Goal: Transaction & Acquisition: Book appointment/travel/reservation

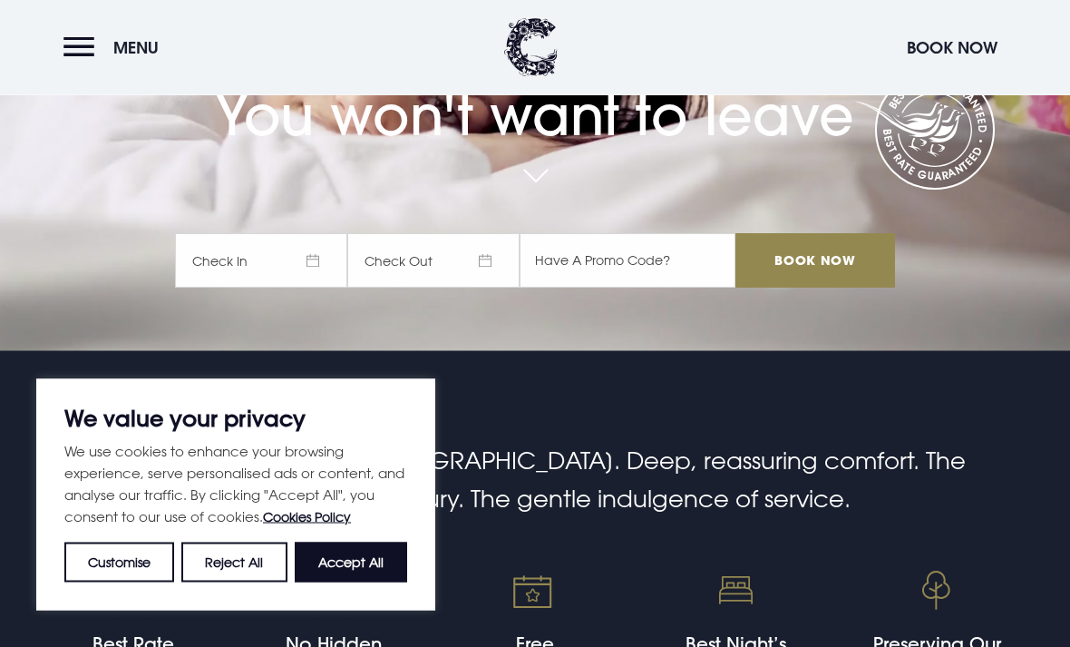
scroll to position [296, 0]
click at [343, 582] on button "Accept All" at bounding box center [351, 562] width 112 height 40
checkbox input "true"
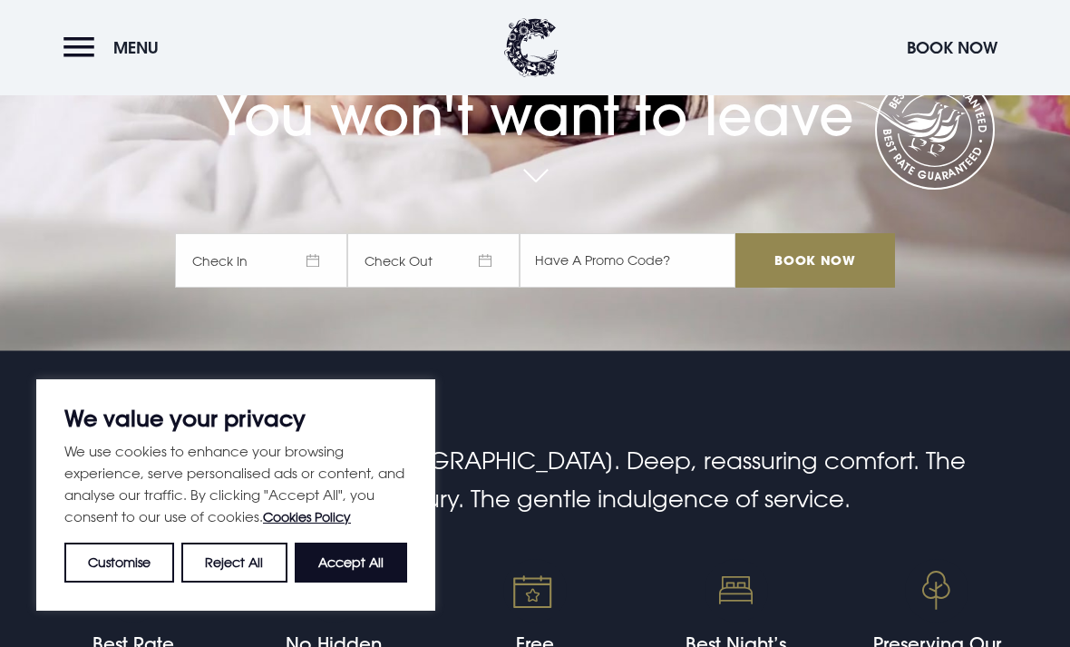
checkbox input "true"
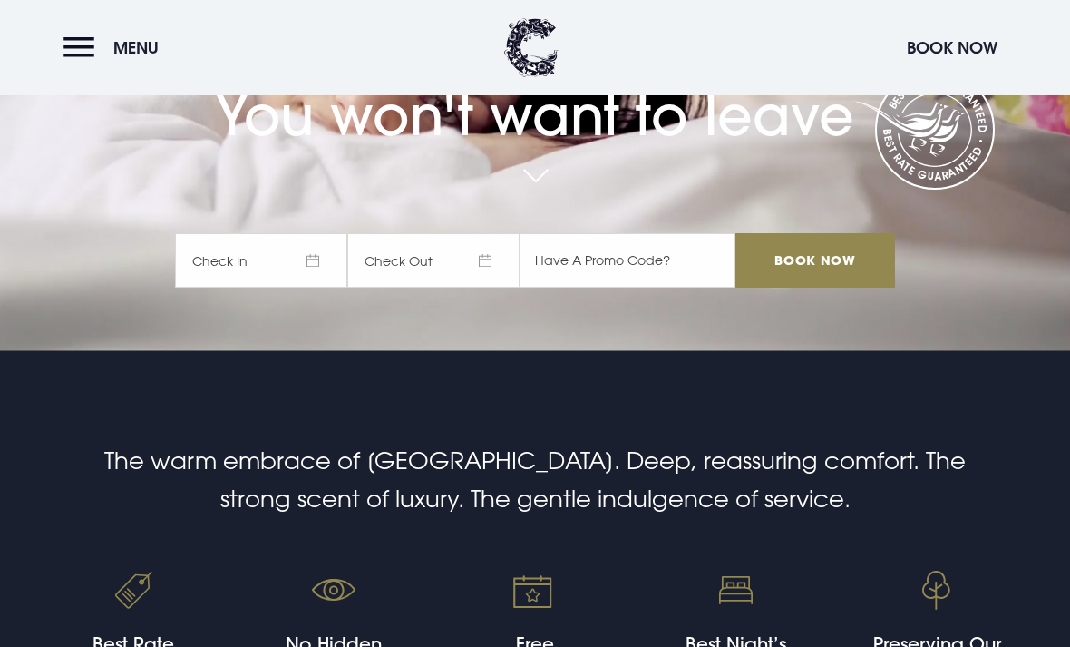
click at [315, 288] on span "Check In" at bounding box center [261, 260] width 172 height 54
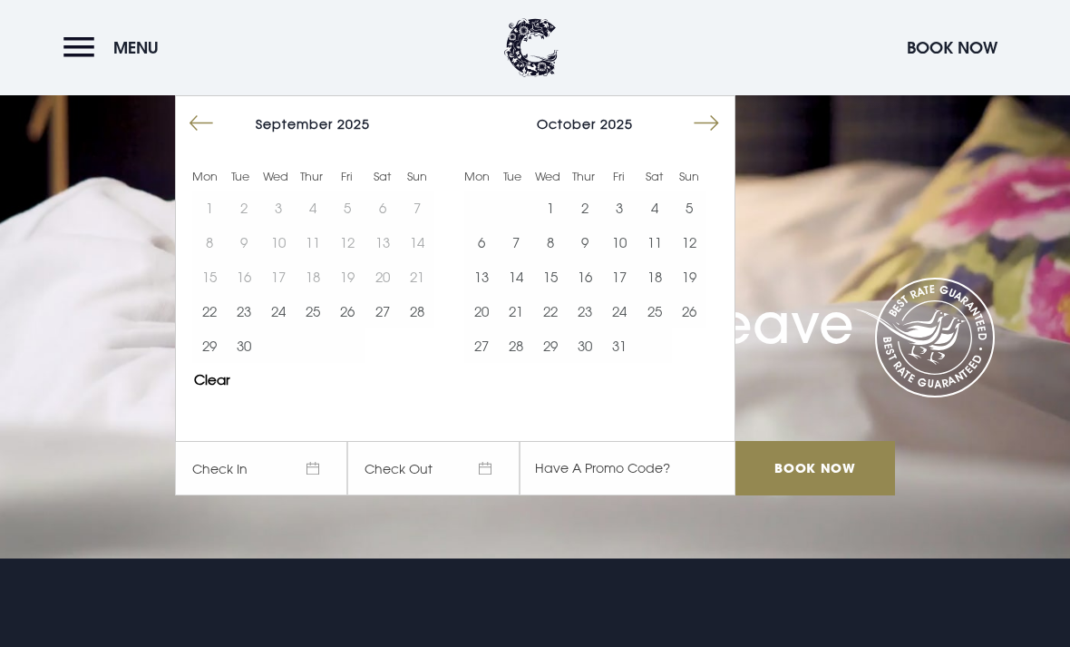
scroll to position [86, 0]
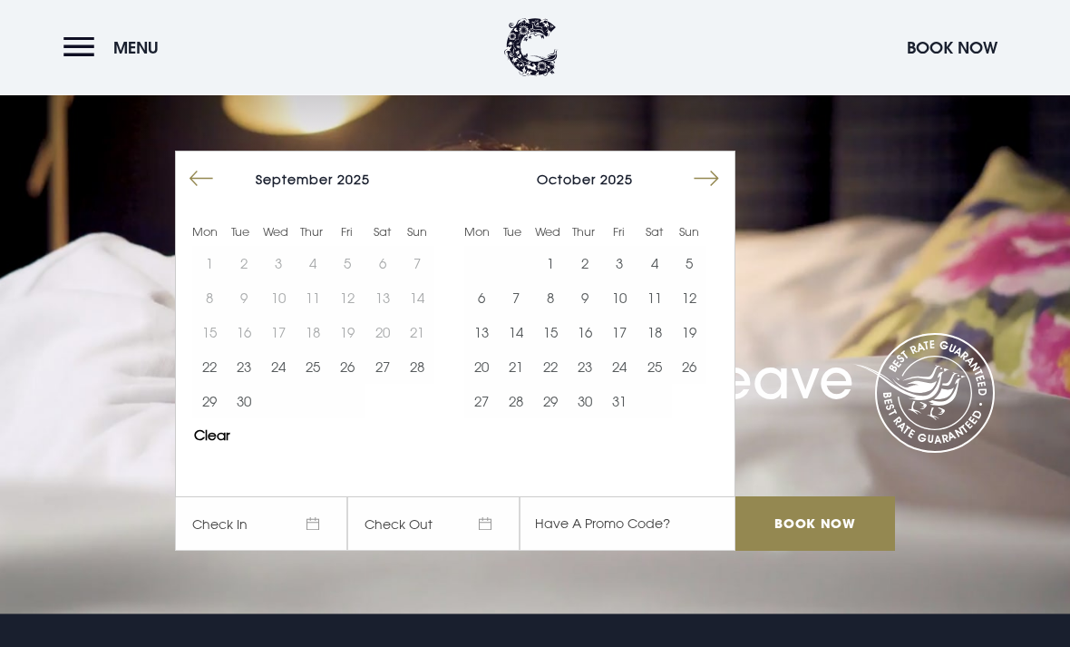
click at [706, 197] on button "Move forward to switch to the next month." at bounding box center [706, 179] width 34 height 34
click at [714, 196] on button "Move forward to switch to the next month." at bounding box center [706, 178] width 34 height 34
click at [692, 196] on button "Move forward to switch to the next month." at bounding box center [706, 178] width 34 height 34
click at [695, 196] on button "Move forward to switch to the next month." at bounding box center [706, 178] width 34 height 34
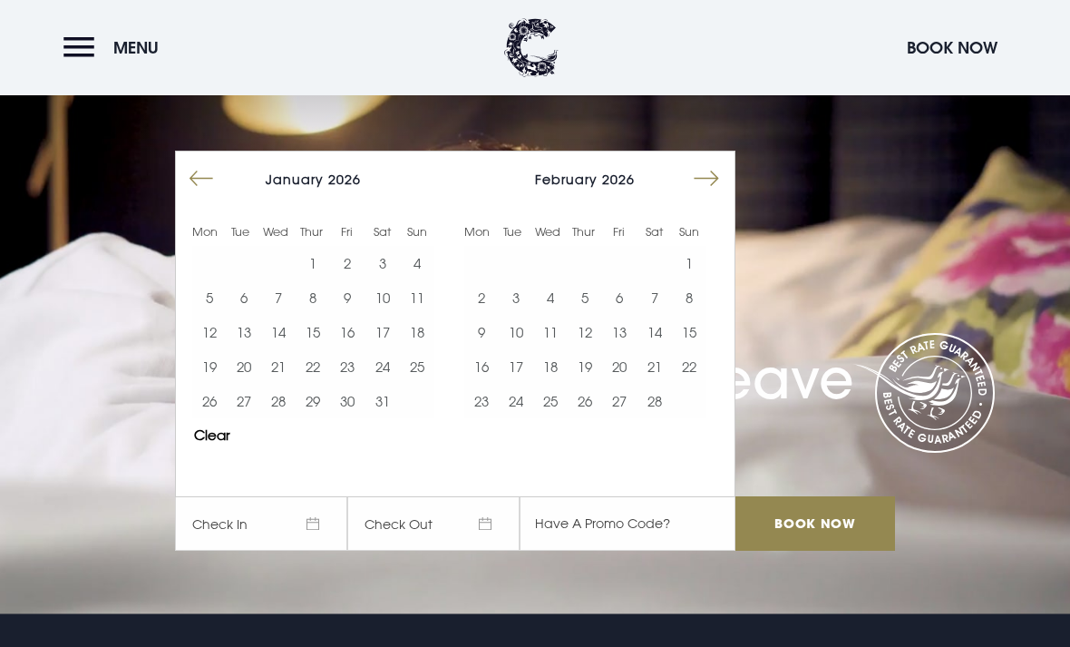
click at [693, 196] on button "Move forward to switch to the next month." at bounding box center [706, 178] width 34 height 34
click at [704, 196] on button "Move forward to switch to the next month." at bounding box center [706, 178] width 34 height 34
click at [713, 196] on button "Move forward to switch to the next month." at bounding box center [706, 178] width 34 height 34
click at [718, 196] on button "Move forward to switch to the next month." at bounding box center [706, 178] width 34 height 34
click at [689, 349] on button "21" at bounding box center [689, 332] width 34 height 34
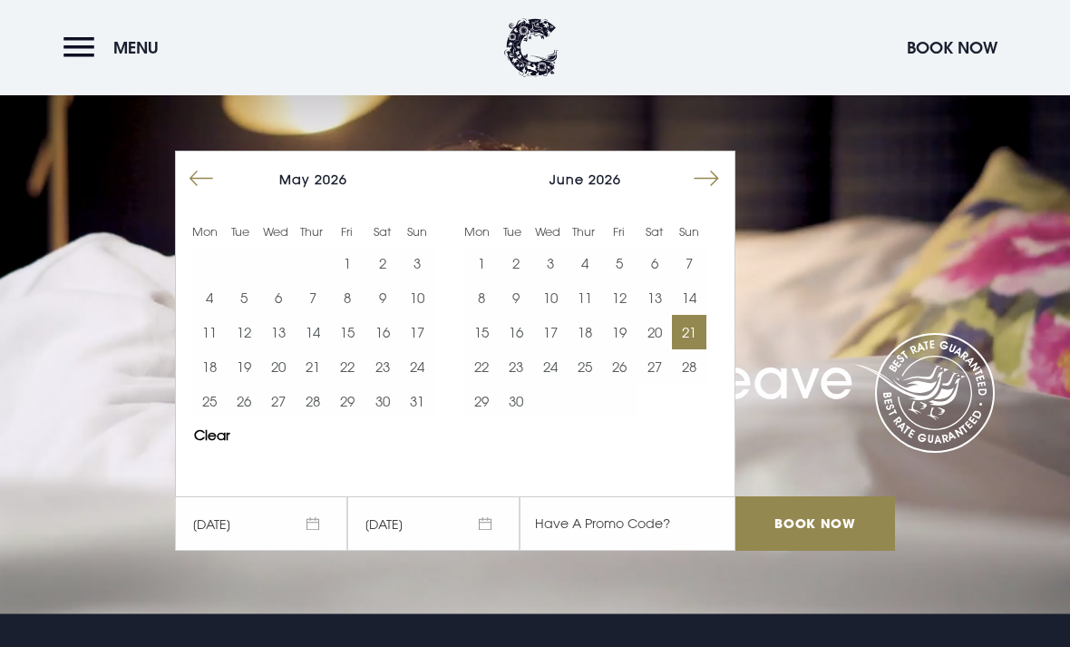
click at [588, 384] on button "25" at bounding box center [585, 366] width 34 height 34
click at [805, 551] on input "Book Now" at bounding box center [816, 523] width 160 height 54
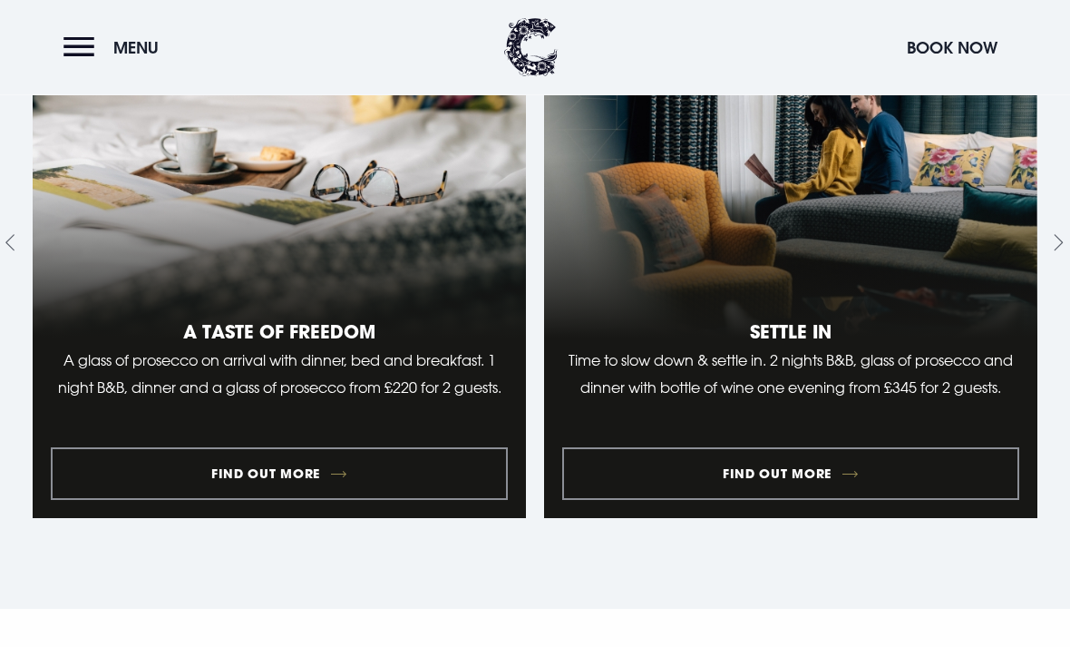
scroll to position [1631, 0]
click at [174, 503] on link "1 of 10" at bounding box center [280, 242] width 494 height 551
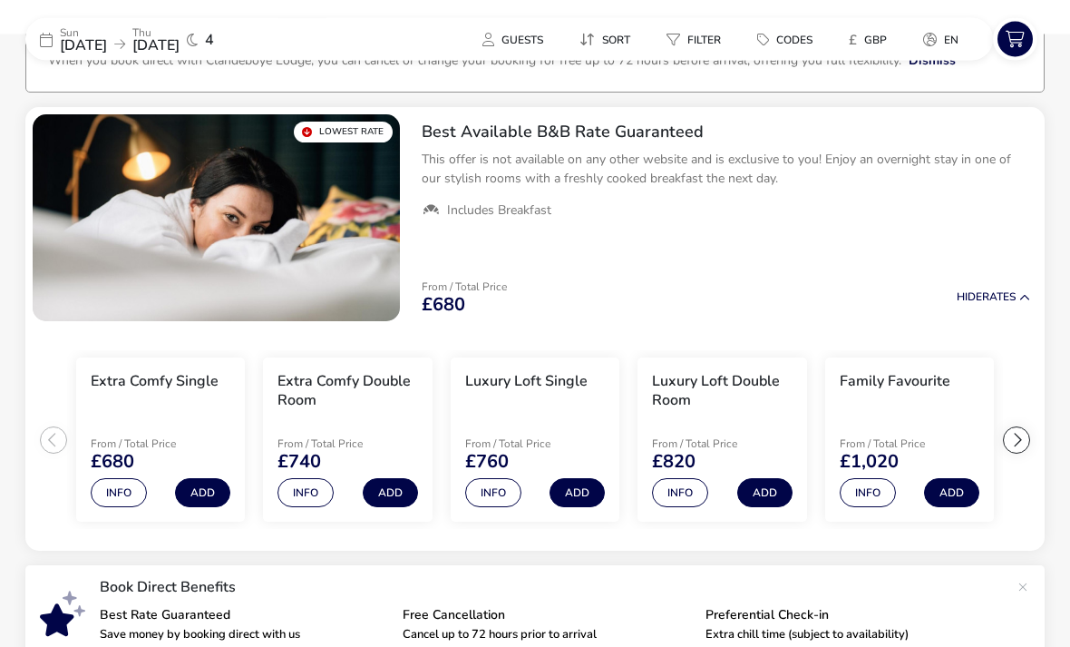
scroll to position [133, 0]
click at [302, 501] on button "Info" at bounding box center [306, 492] width 56 height 29
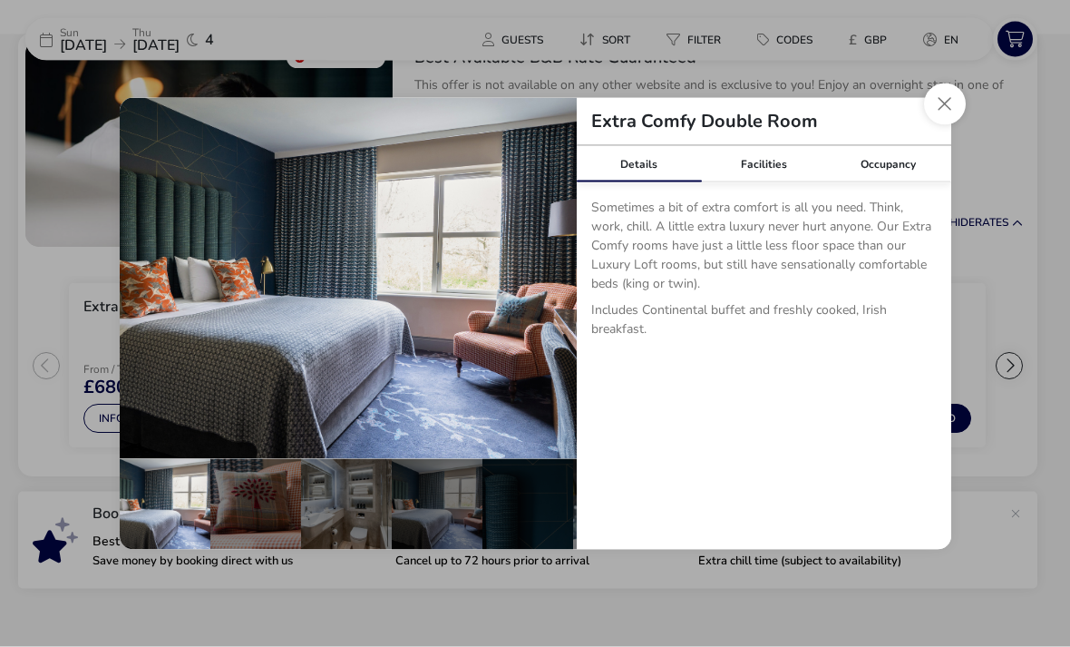
scroll to position [209, 0]
click at [753, 182] on div "Facilities" at bounding box center [763, 164] width 125 height 36
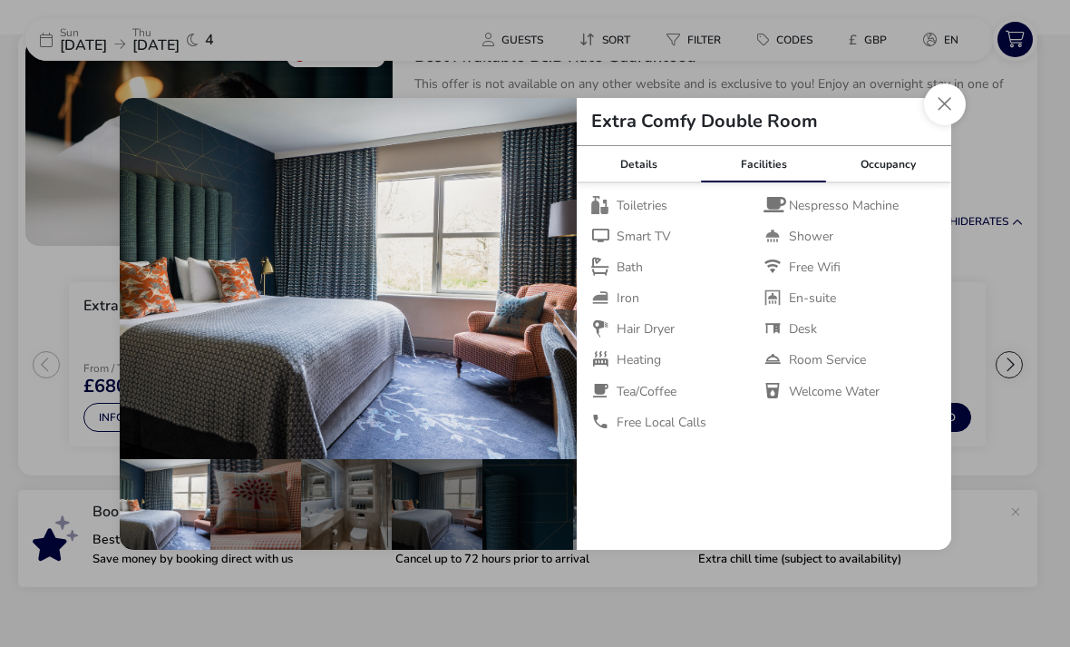
click at [940, 125] on button "Close dialog" at bounding box center [945, 104] width 42 height 42
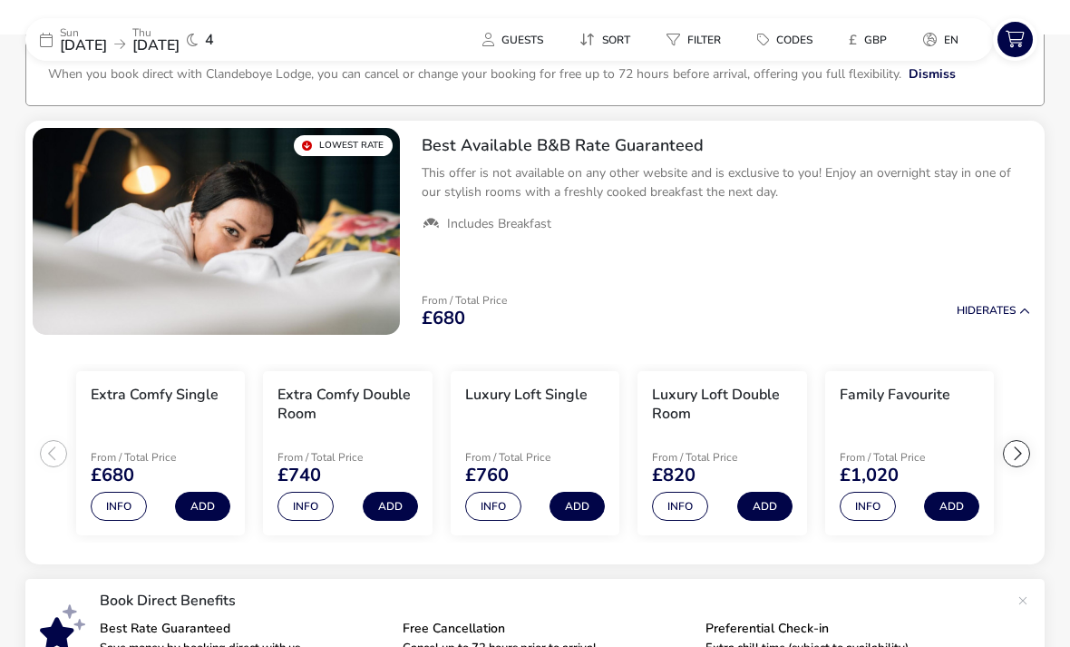
scroll to position [0, 0]
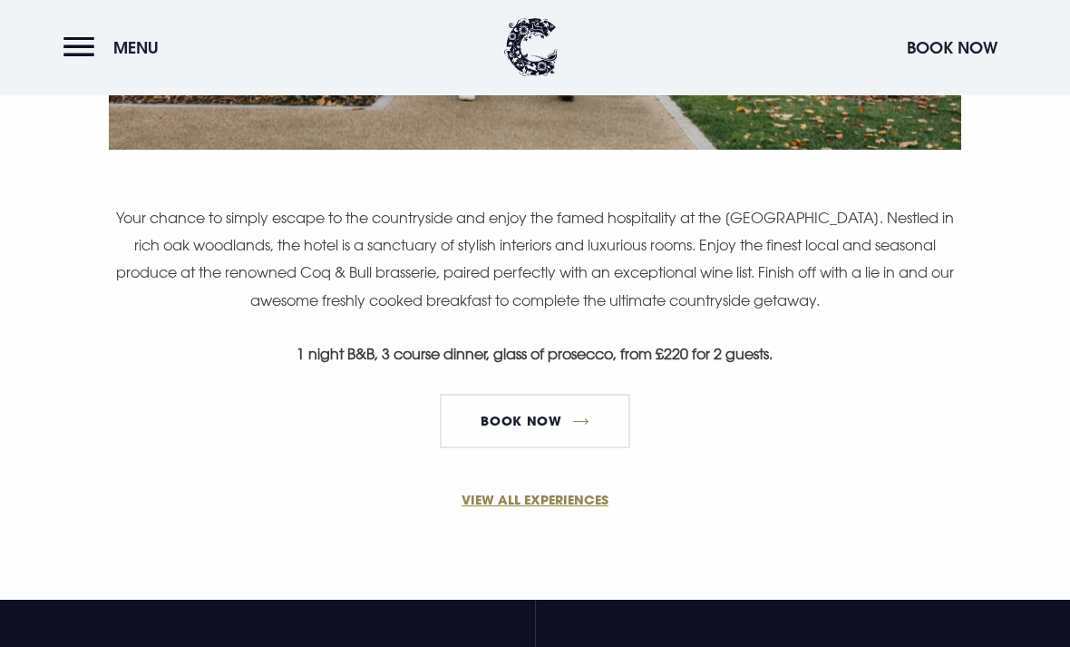
scroll to position [1145, 0]
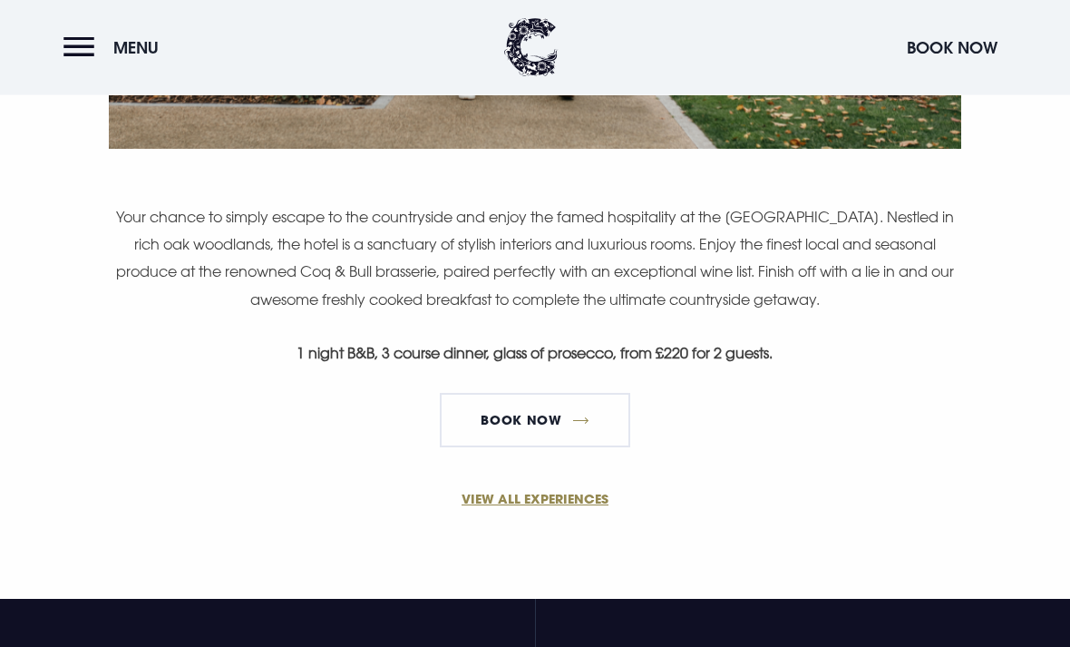
click at [532, 498] on link "VIEW ALL EXPERIENCES" at bounding box center [535, 499] width 864 height 19
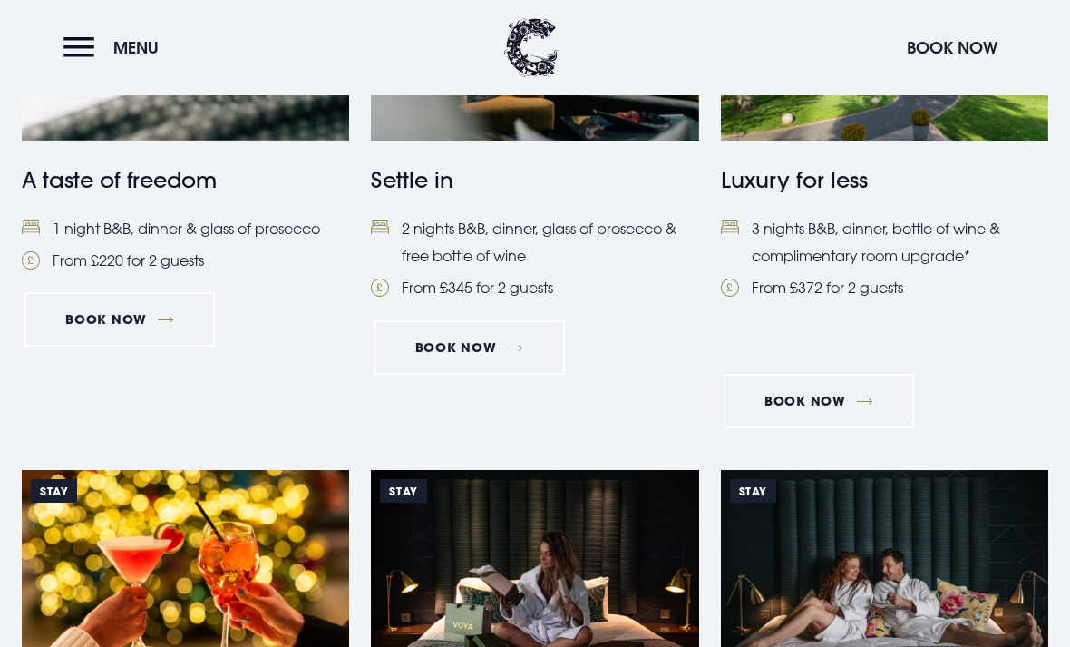
scroll to position [956, 0]
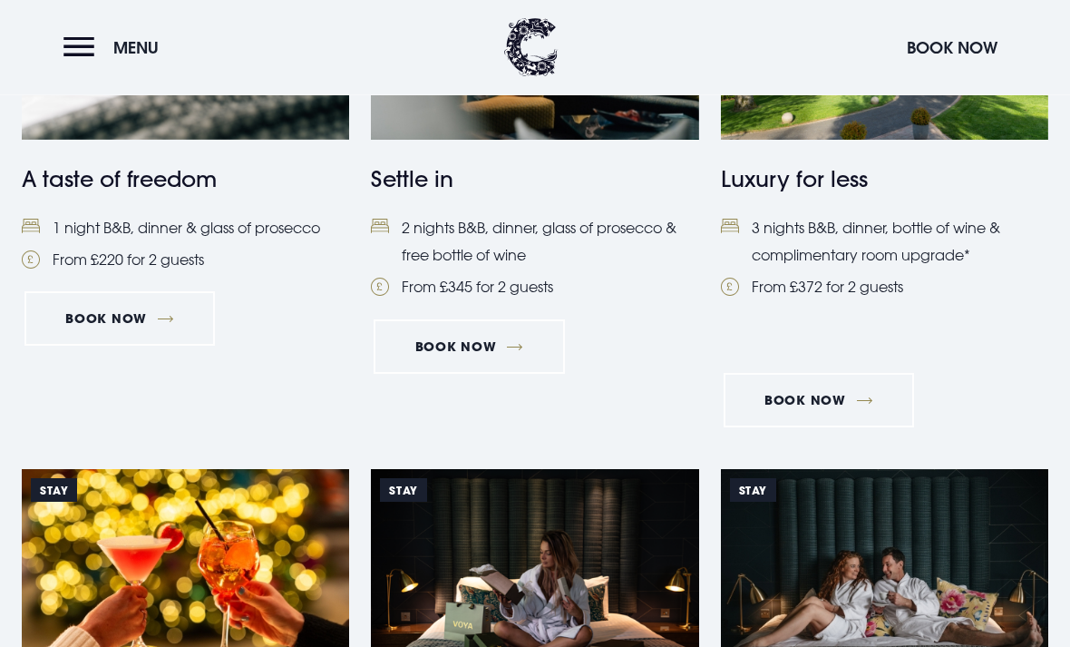
click at [797, 400] on link "Book Now" at bounding box center [819, 401] width 191 height 54
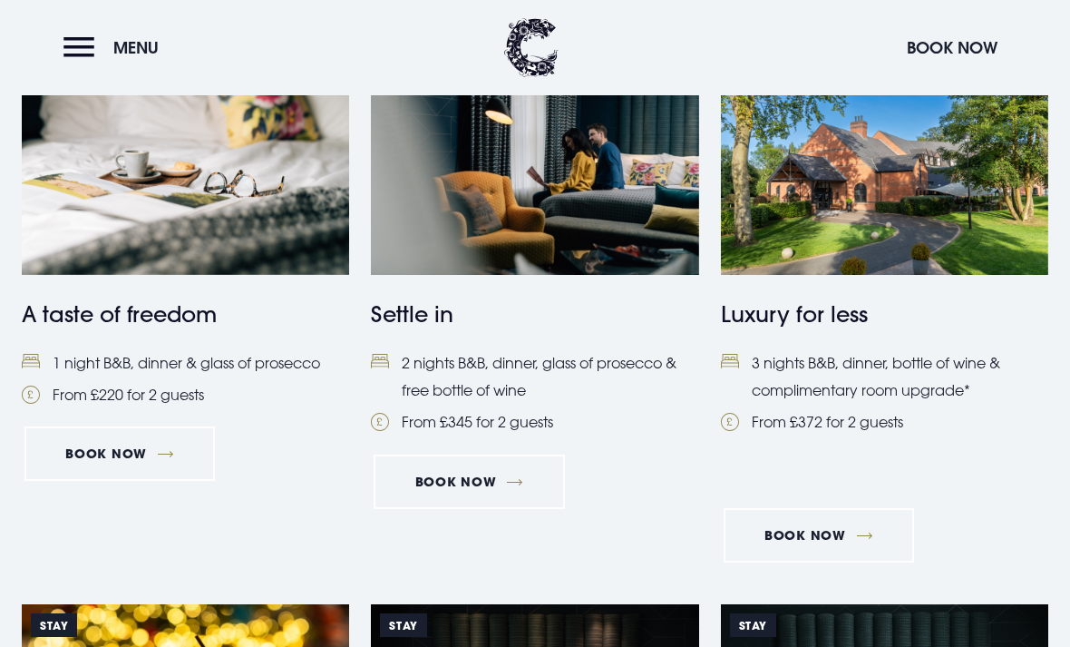
scroll to position [826, 0]
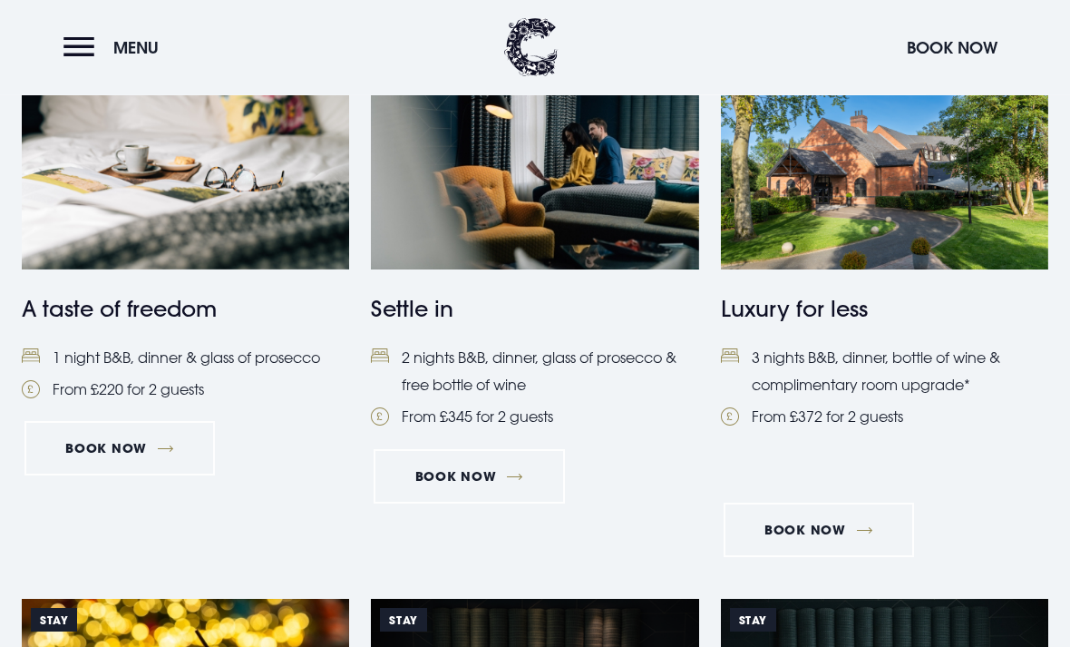
click at [791, 521] on link "Book Now" at bounding box center [819, 530] width 191 height 54
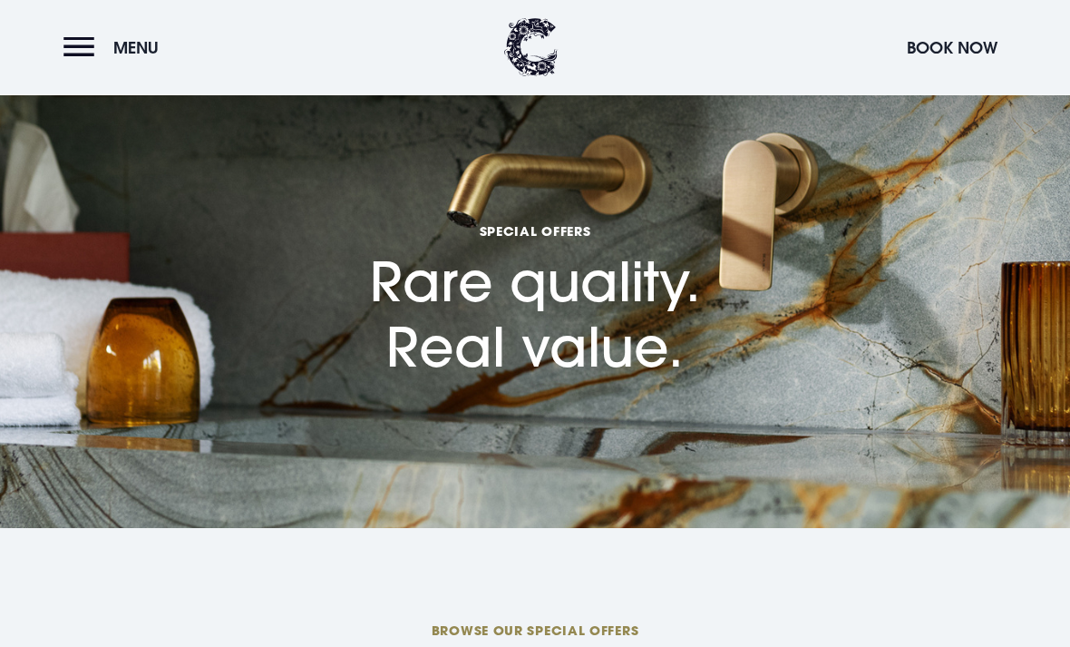
scroll to position [0, 0]
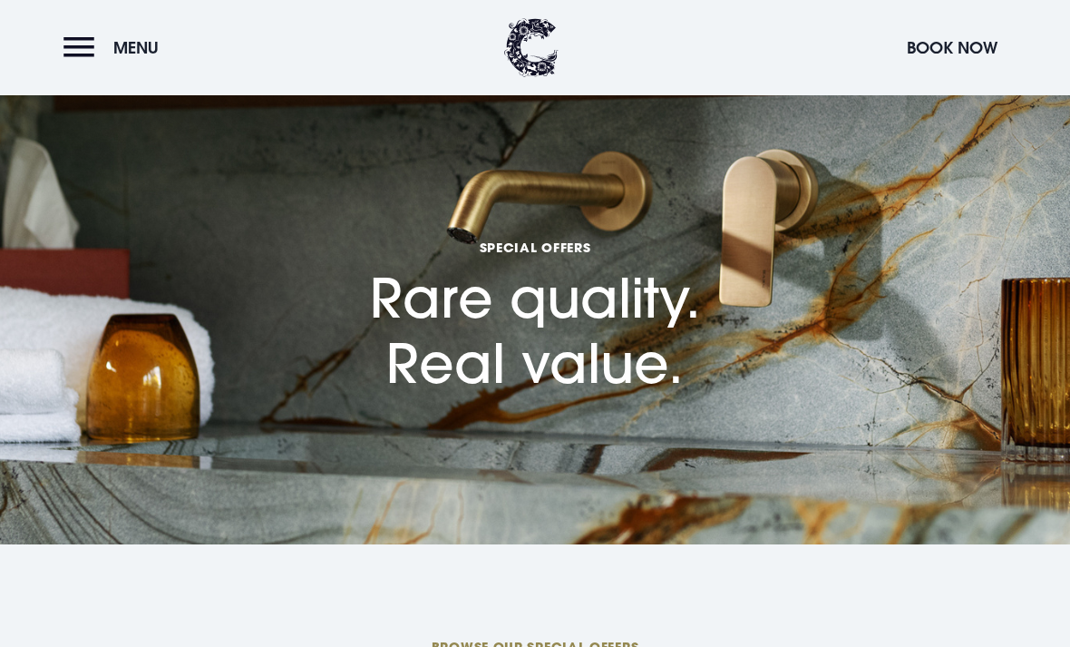
click at [81, 46] on button "Menu" at bounding box center [116, 47] width 104 height 39
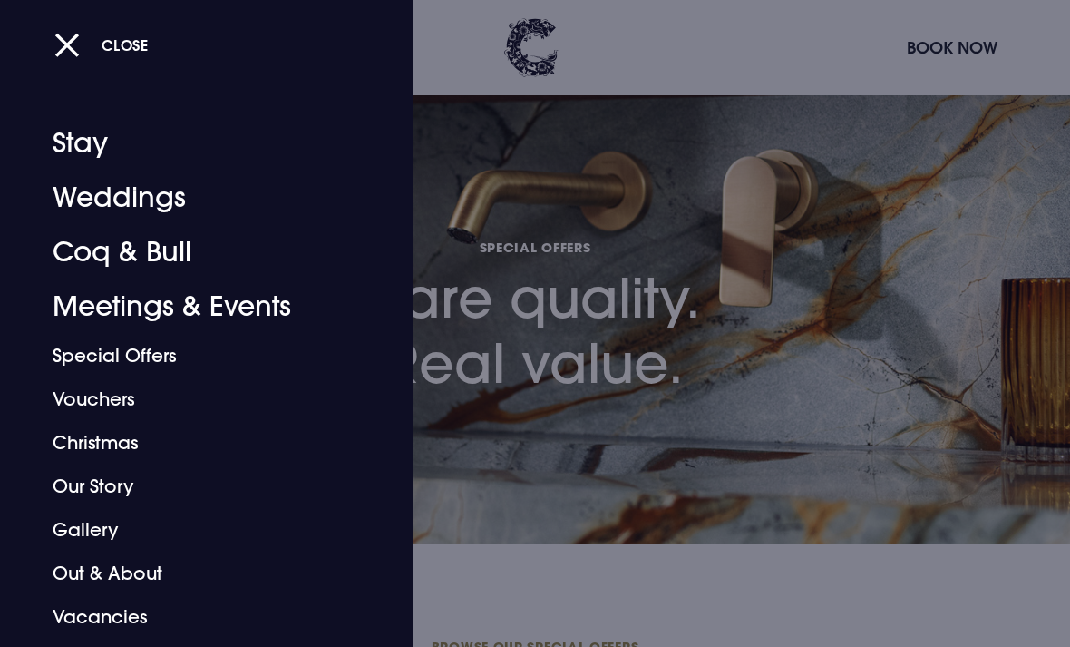
click at [24, 345] on div "Close Stay Weddings Coq & Bull Meetings & Events Special Offers Vouchers Christ…" at bounding box center [196, 381] width 370 height 531
click at [103, 241] on link "Coq & Bull" at bounding box center [195, 252] width 284 height 54
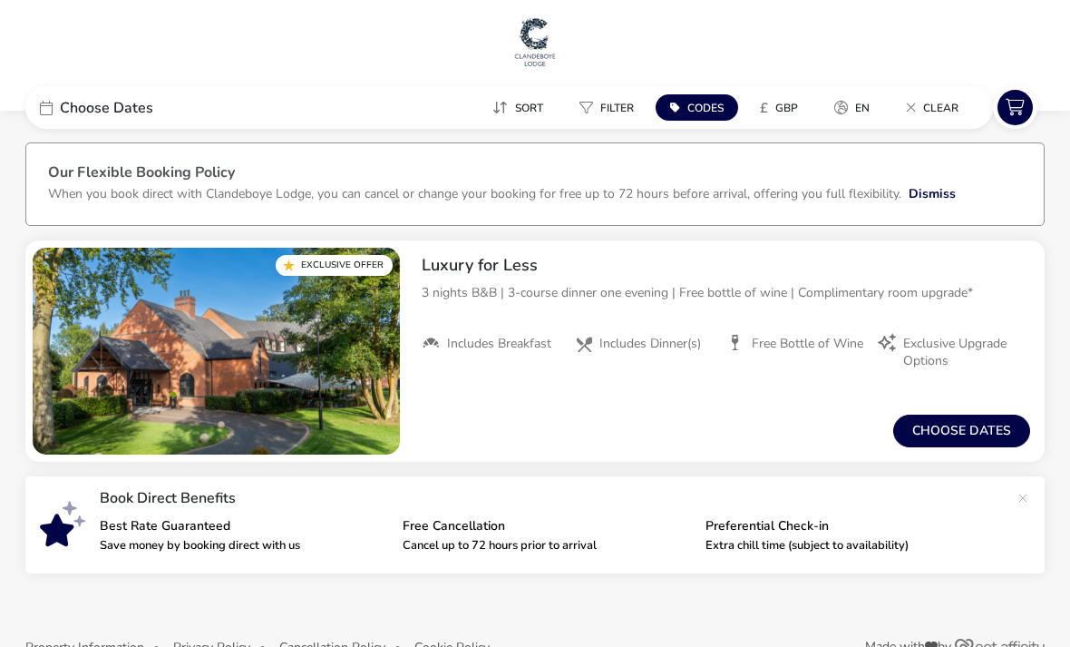
scroll to position [45, 0]
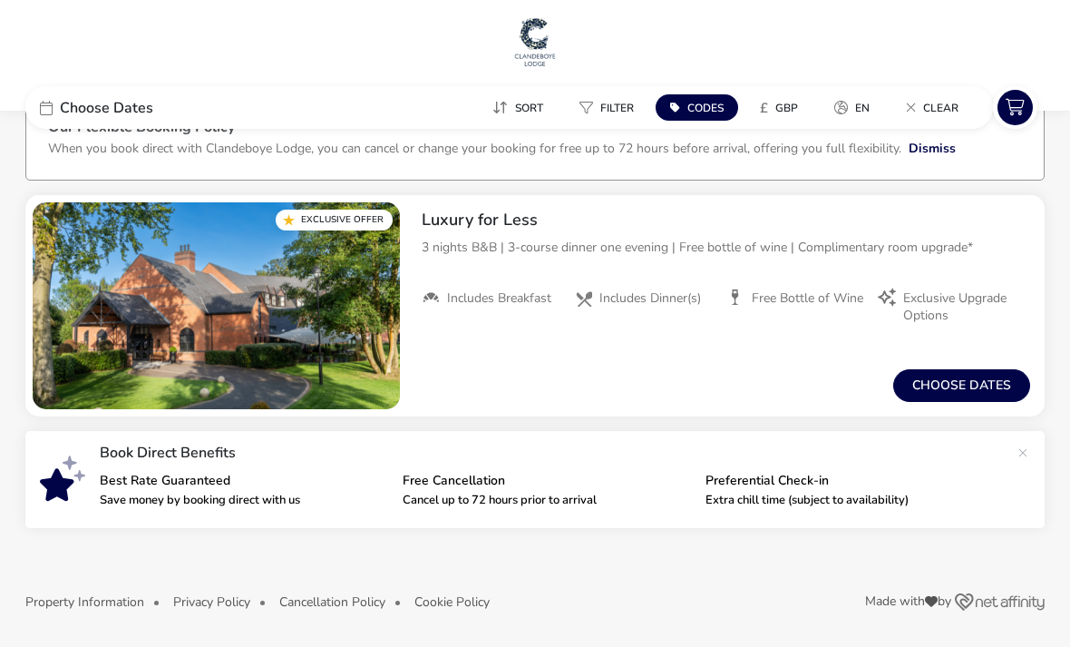
click at [948, 378] on button "Choose dates" at bounding box center [962, 385] width 137 height 33
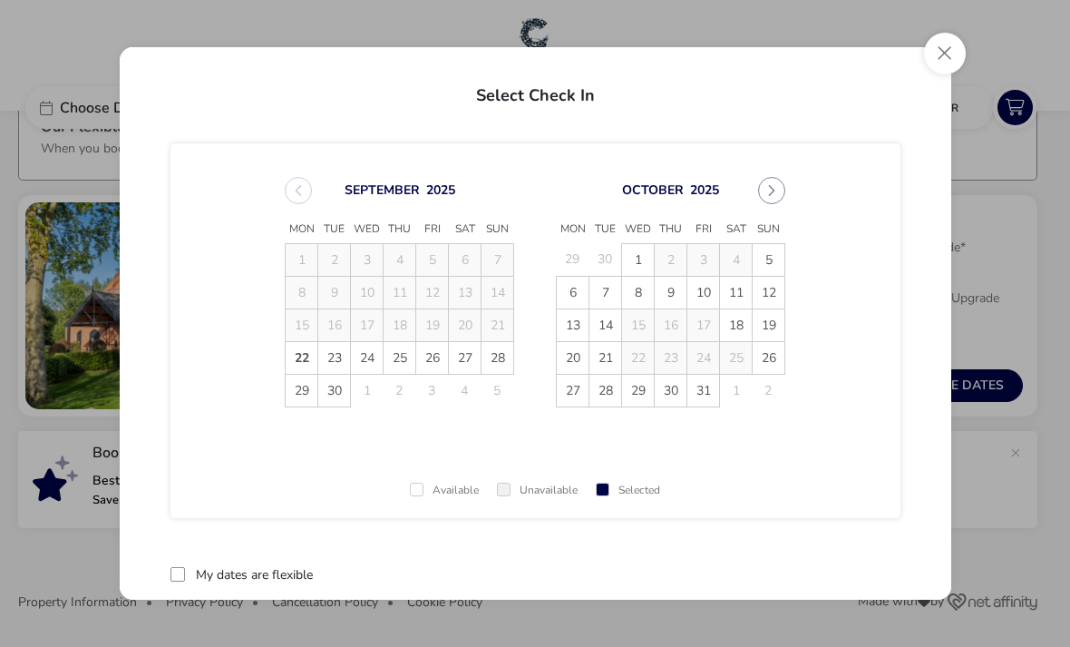
click at [774, 198] on button "Next Month" at bounding box center [771, 190] width 27 height 27
click at [778, 193] on button "Next Month" at bounding box center [771, 190] width 27 height 27
click at [759, 200] on div "December 2025" at bounding box center [671, 190] width 230 height 27
click at [762, 195] on button "Next Month" at bounding box center [771, 190] width 27 height 27
click at [767, 192] on icon "Next Month" at bounding box center [772, 190] width 13 height 13
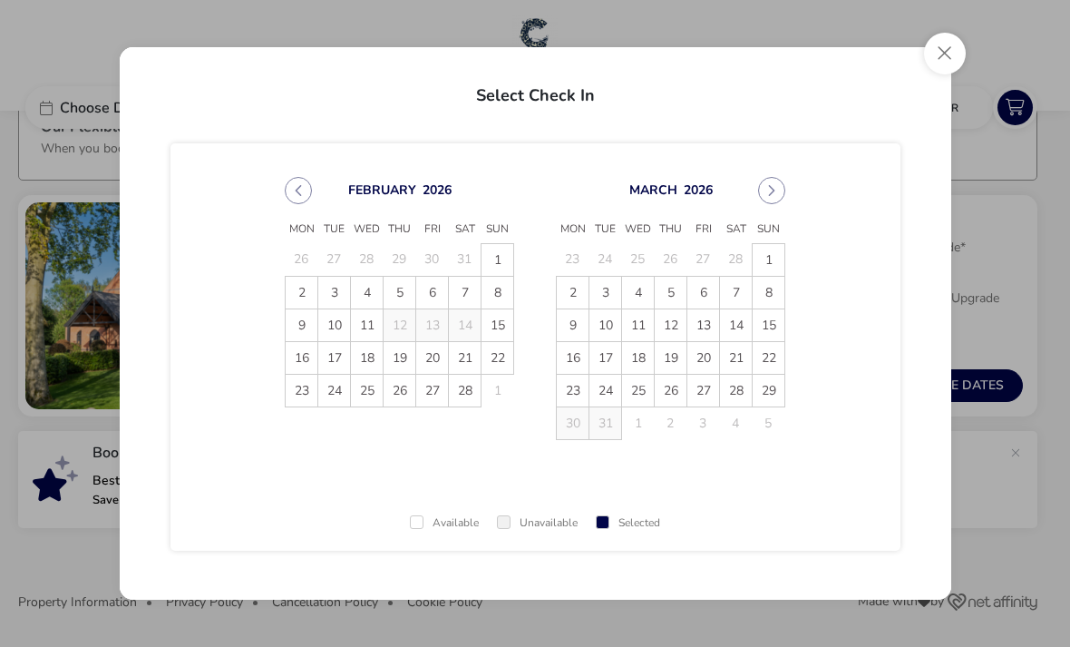
click at [765, 200] on button "Next Month" at bounding box center [771, 190] width 27 height 27
click at [764, 199] on button "Next Month" at bounding box center [771, 190] width 27 height 27
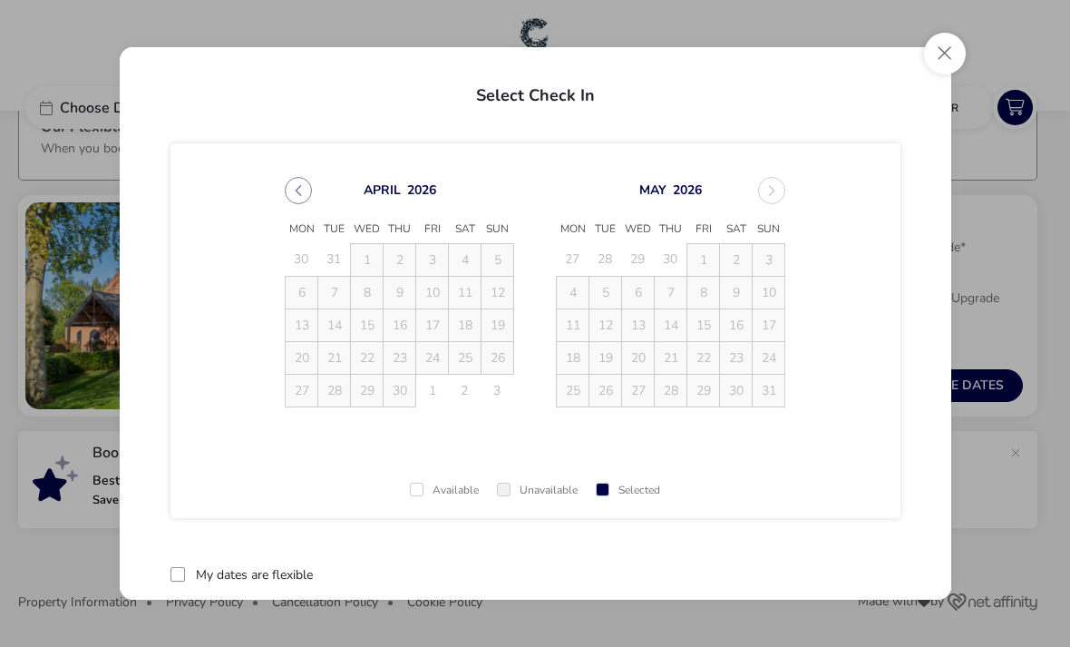
click at [767, 207] on div "May 2026 Mon Tue Wed Thu Fri Sat Sun 27 28 29 30 1 2 3 4 5 6 7 8 9 10 11 12 13 …" at bounding box center [671, 292] width 262 height 274
click at [767, 195] on div "May 2026" at bounding box center [671, 190] width 230 height 27
click at [777, 194] on div "May 2026" at bounding box center [671, 190] width 230 height 27
click at [766, 188] on div "May 2026" at bounding box center [671, 186] width 230 height 27
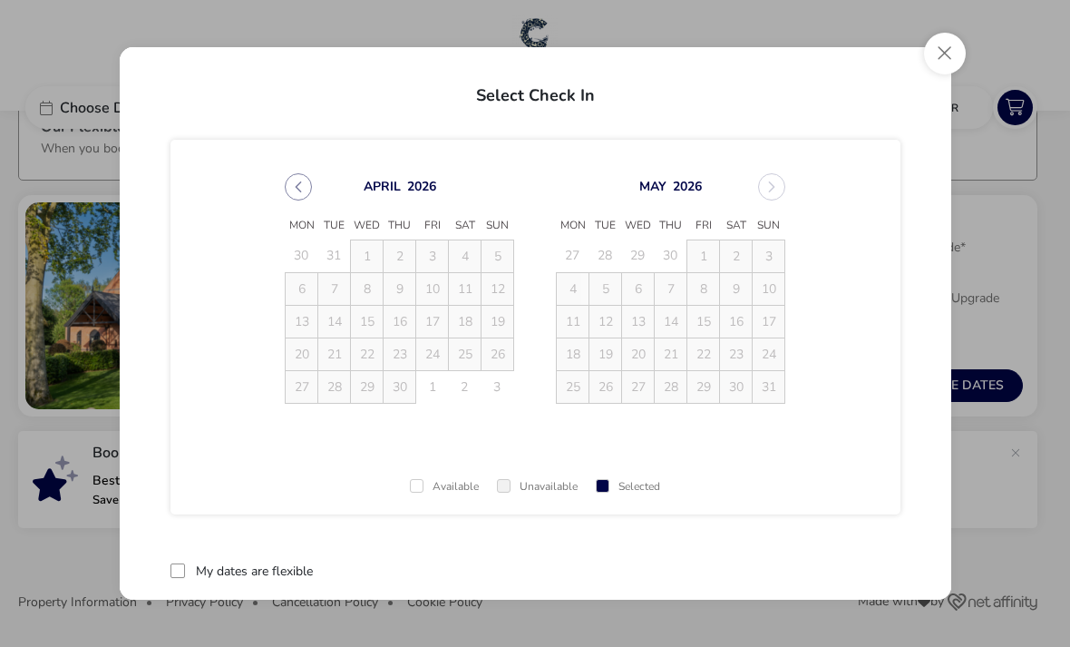
click at [947, 47] on button "Close" at bounding box center [945, 54] width 42 height 42
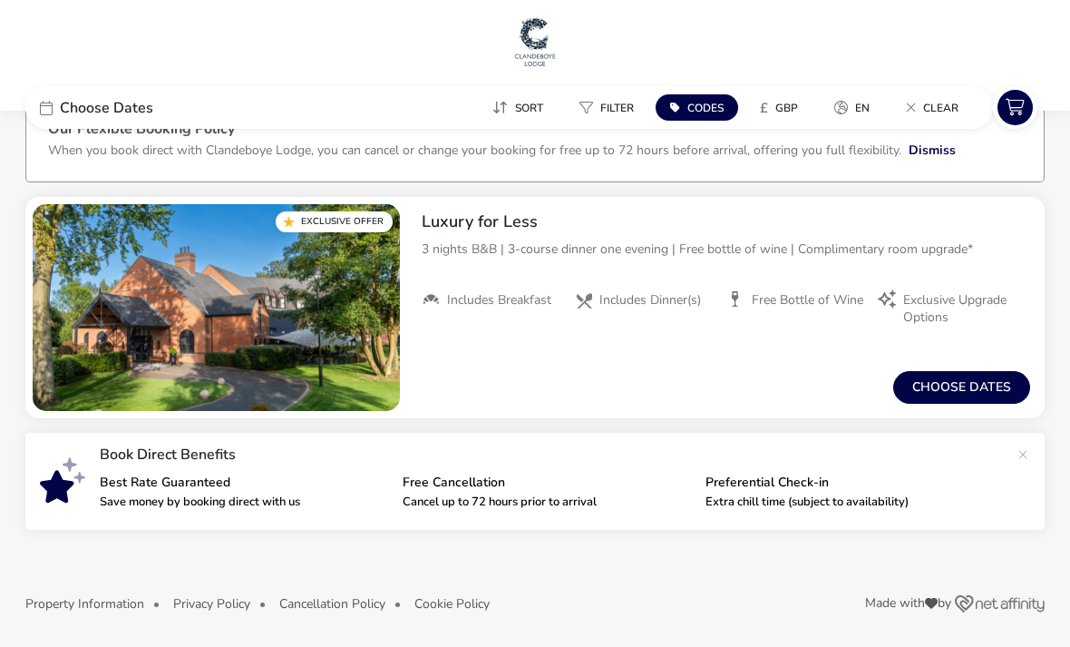
scroll to position [0, 0]
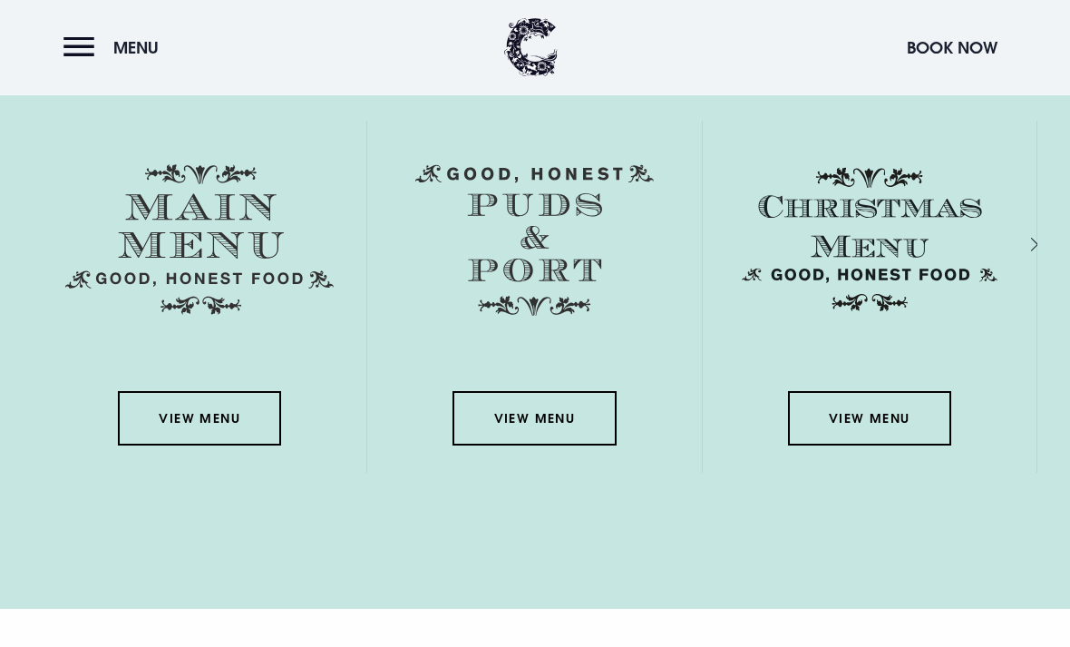
scroll to position [2969, 0]
click at [141, 445] on link "View Menu" at bounding box center [199, 418] width 163 height 54
